Goal: Transaction & Acquisition: Subscribe to service/newsletter

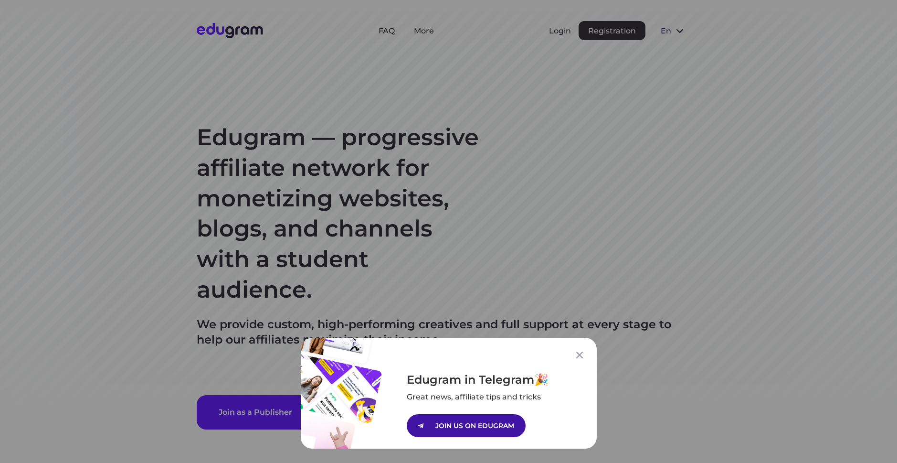
click at [482, 423] on p "JOIN US ON EDUGRAM" at bounding box center [474, 425] width 79 height 11
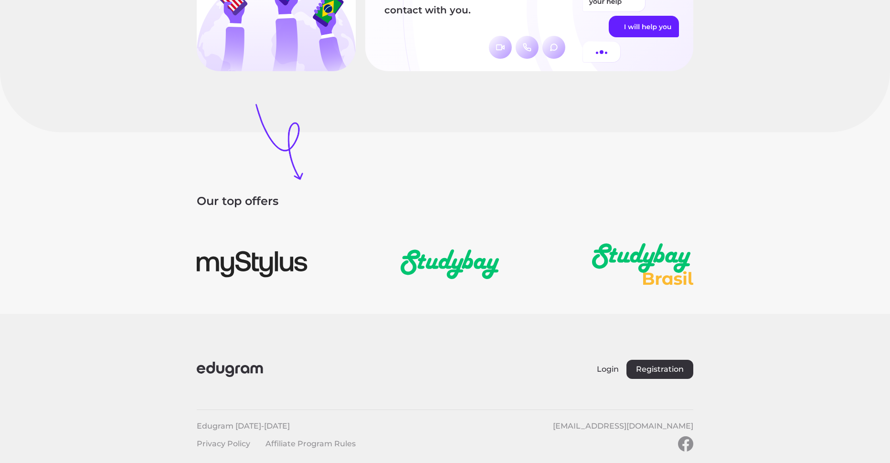
scroll to position [1314, 0]
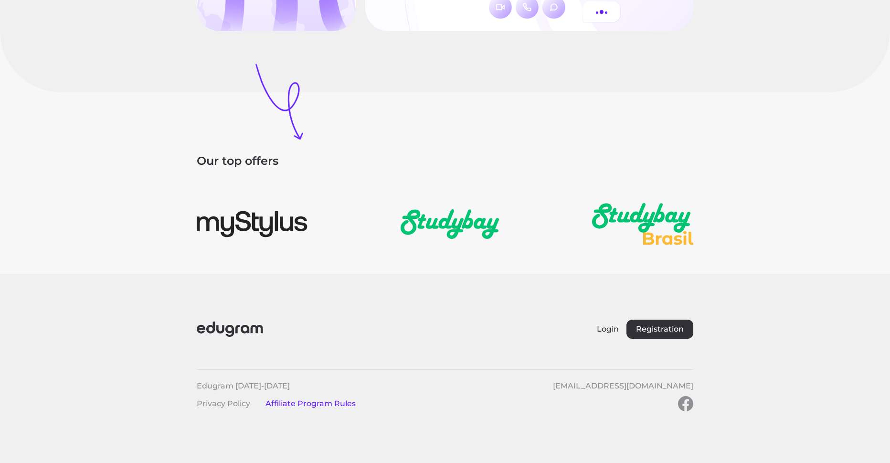
click at [311, 405] on link "Affiliate Program Rules" at bounding box center [310, 403] width 90 height 9
click at [656, 326] on button "Registration" at bounding box center [659, 328] width 67 height 19
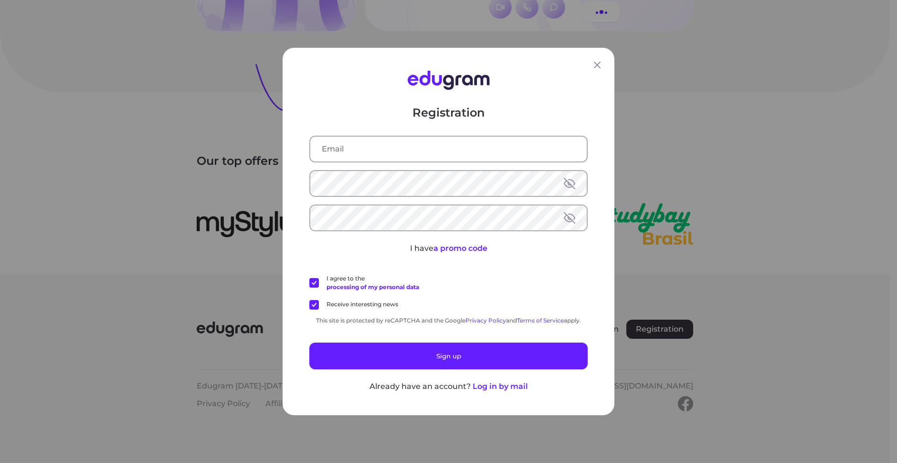
click at [356, 146] on input "text" at bounding box center [448, 149] width 276 height 25
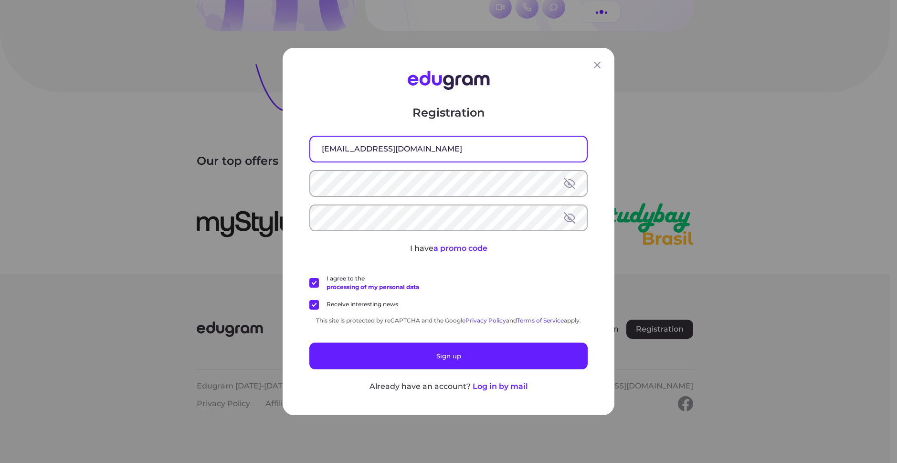
type input "itsbuiltbybrandon@gmail.com"
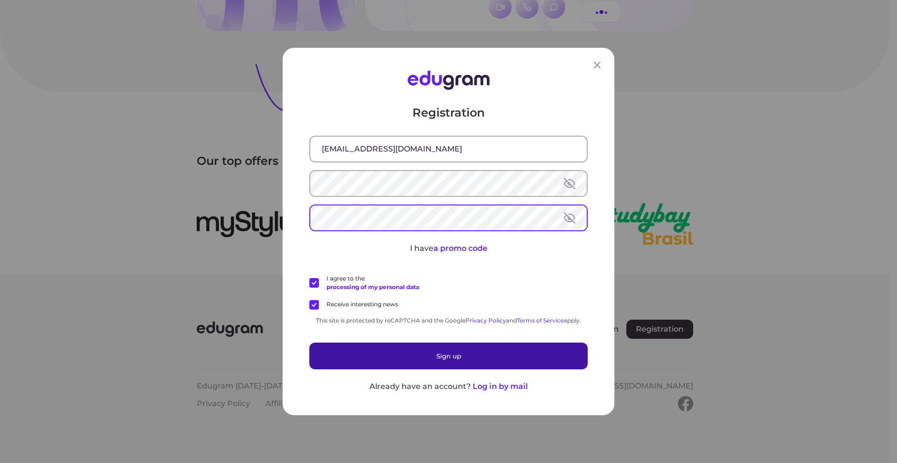
click at [433, 354] on button "Sign up" at bounding box center [448, 355] width 278 height 27
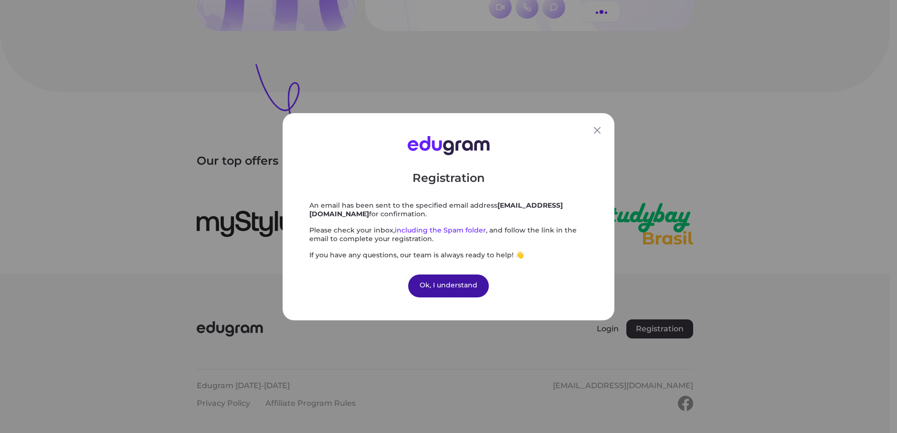
click at [432, 289] on div "Ok, I understand" at bounding box center [448, 285] width 81 height 23
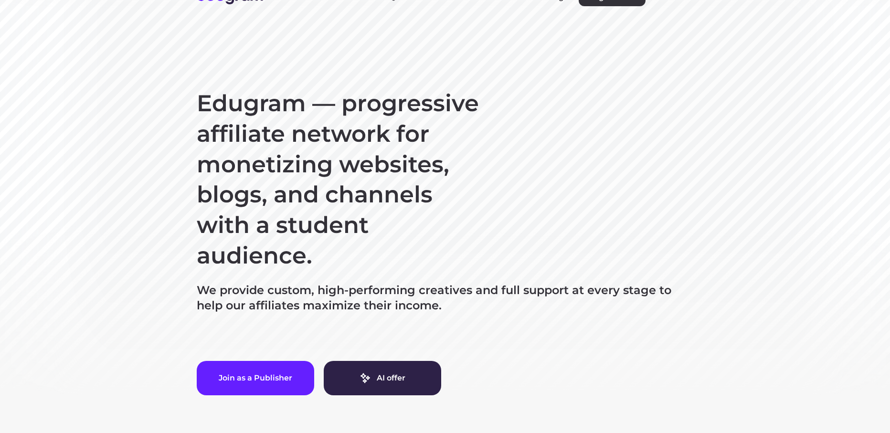
scroll to position [0, 0]
